Goal: Task Accomplishment & Management: Manage account settings

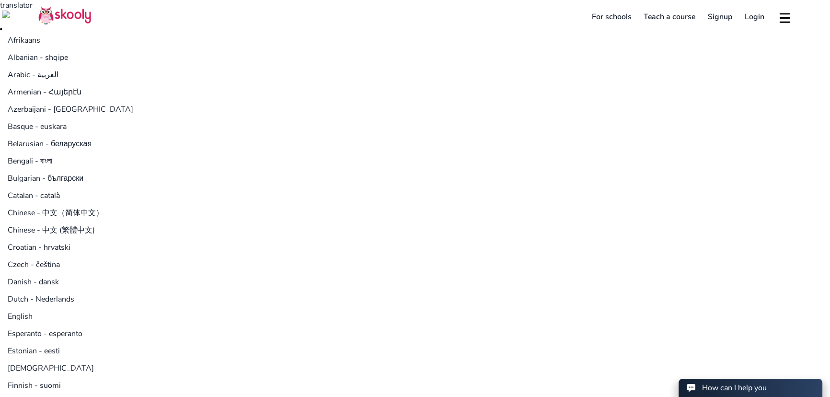
select select "971"
select select "[GEOGRAPHIC_DATA]"
select select "[GEOGRAPHIC_DATA]/[GEOGRAPHIC_DATA]"
click at [752, 19] on link "Login" at bounding box center [755, 16] width 32 height 15
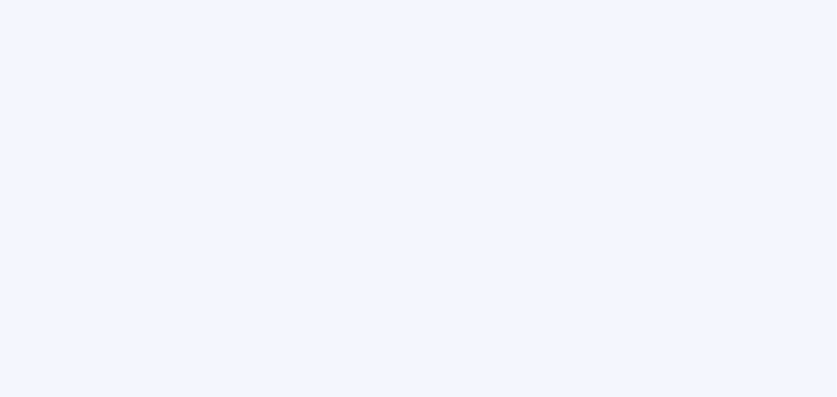
type input "[EMAIL_ADDRESS][DOMAIN_NAME]"
